Goal: Communication & Community: Answer question/provide support

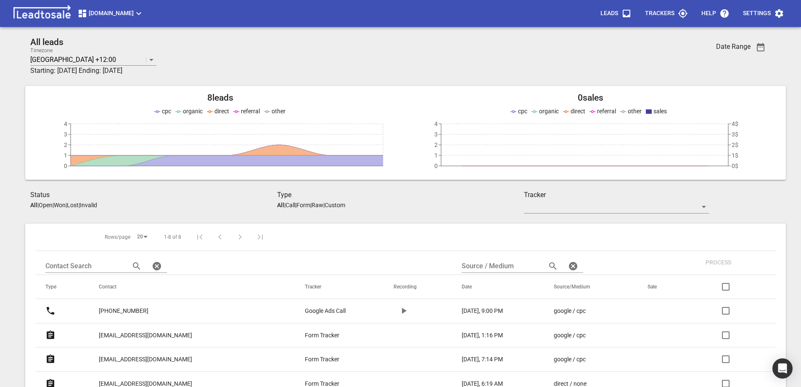
scroll to position [126, 0]
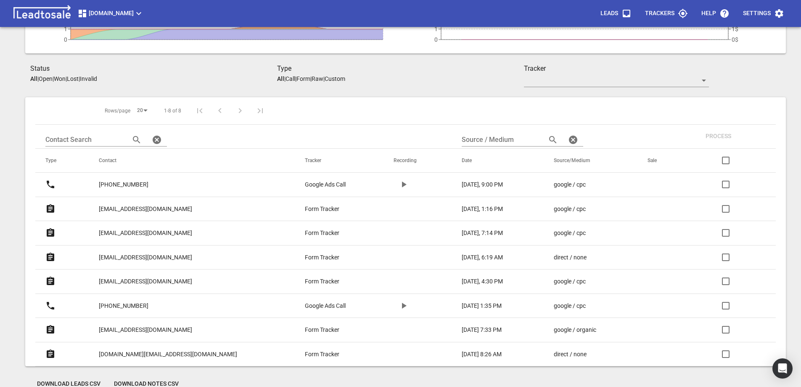
click at [129, 183] on p "[PHONE_NUMBER]" at bounding box center [124, 184] width 50 height 9
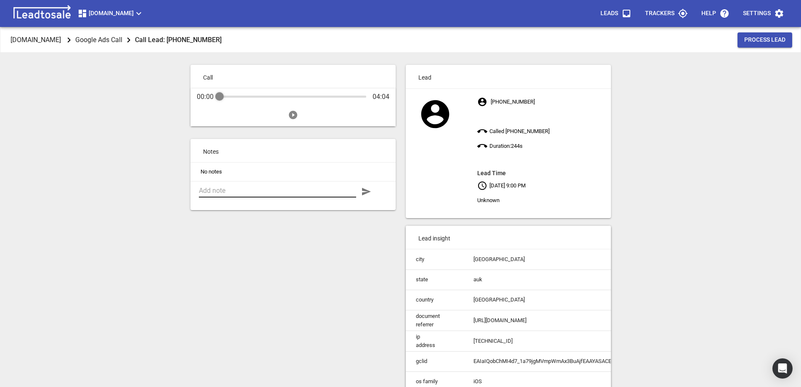
click at [222, 191] on textarea at bounding box center [277, 190] width 157 height 8
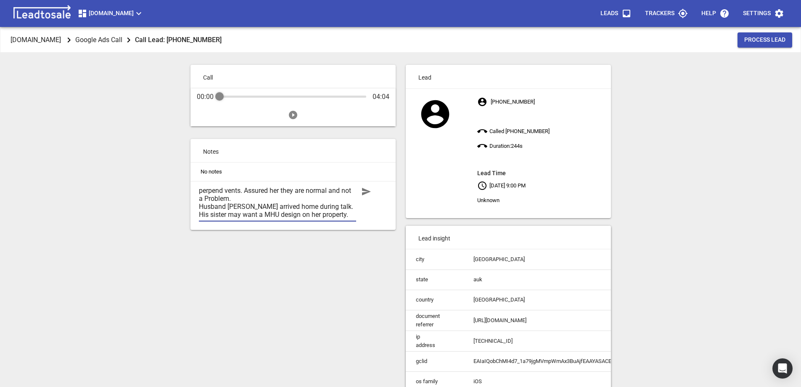
click at [225, 207] on textarea "[PERSON_NAME] was concerned about the brick perpend vents. Assured her they are…" at bounding box center [277, 202] width 157 height 32
click at [343, 215] on textarea "[PERSON_NAME] was concerned about the brick perpend vents. Assured her they are…" at bounding box center [277, 202] width 157 height 32
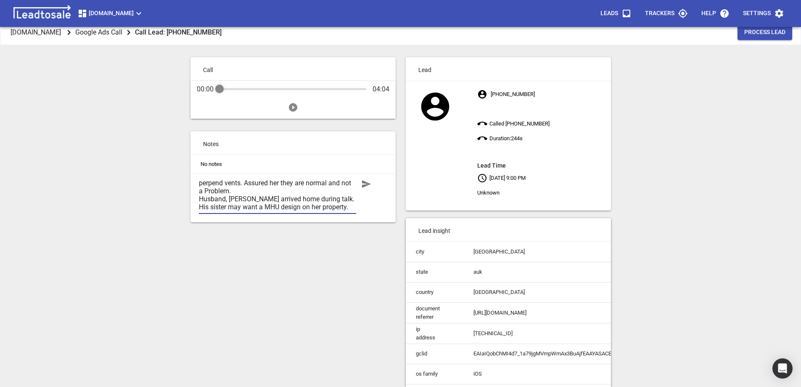
scroll to position [0, 0]
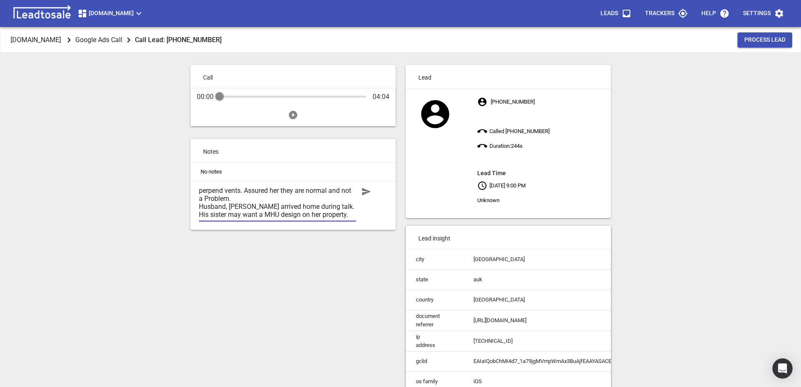
type textarea "[PERSON_NAME] was concerned about the brick perpend vents. Assured her they are…"
click at [366, 191] on icon "button" at bounding box center [366, 192] width 9 height 8
